Goal: Find specific page/section: Find specific page/section

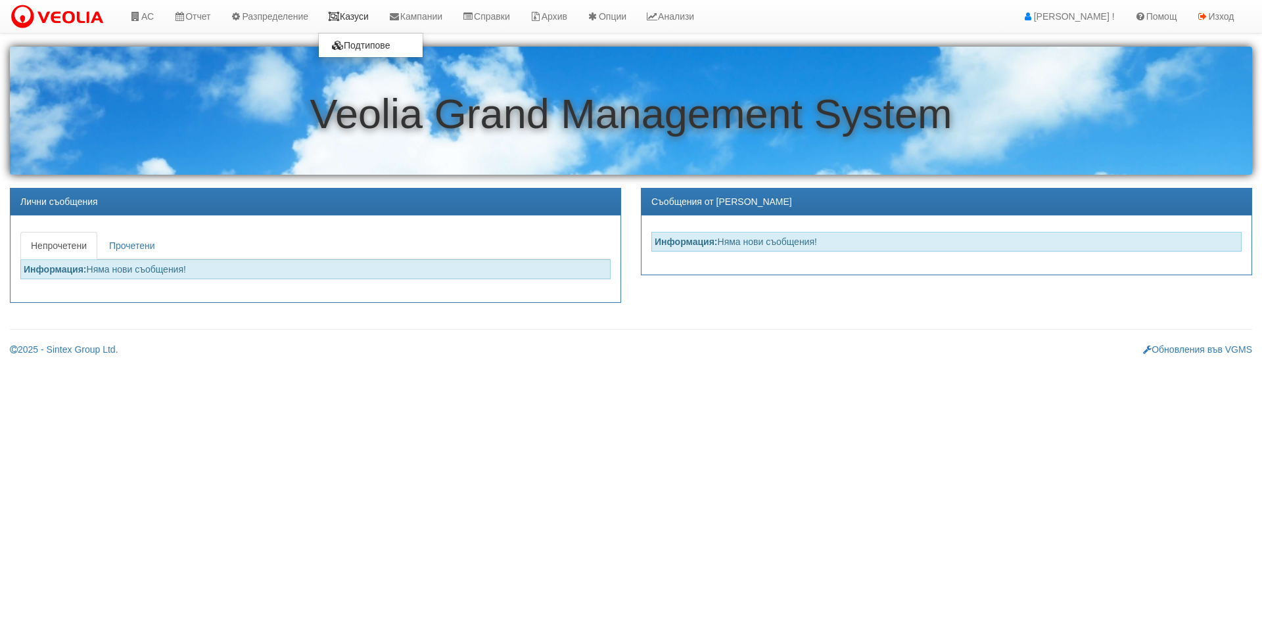
click at [359, 14] on link "Казуси" at bounding box center [348, 16] width 60 height 33
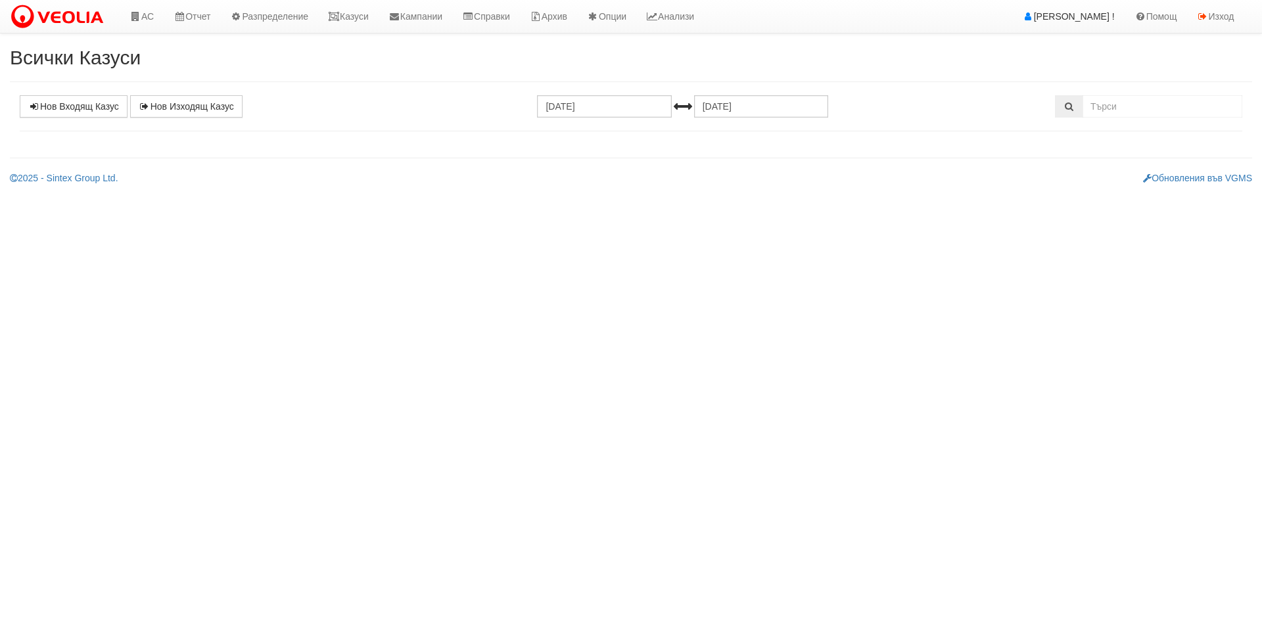
select select "1"
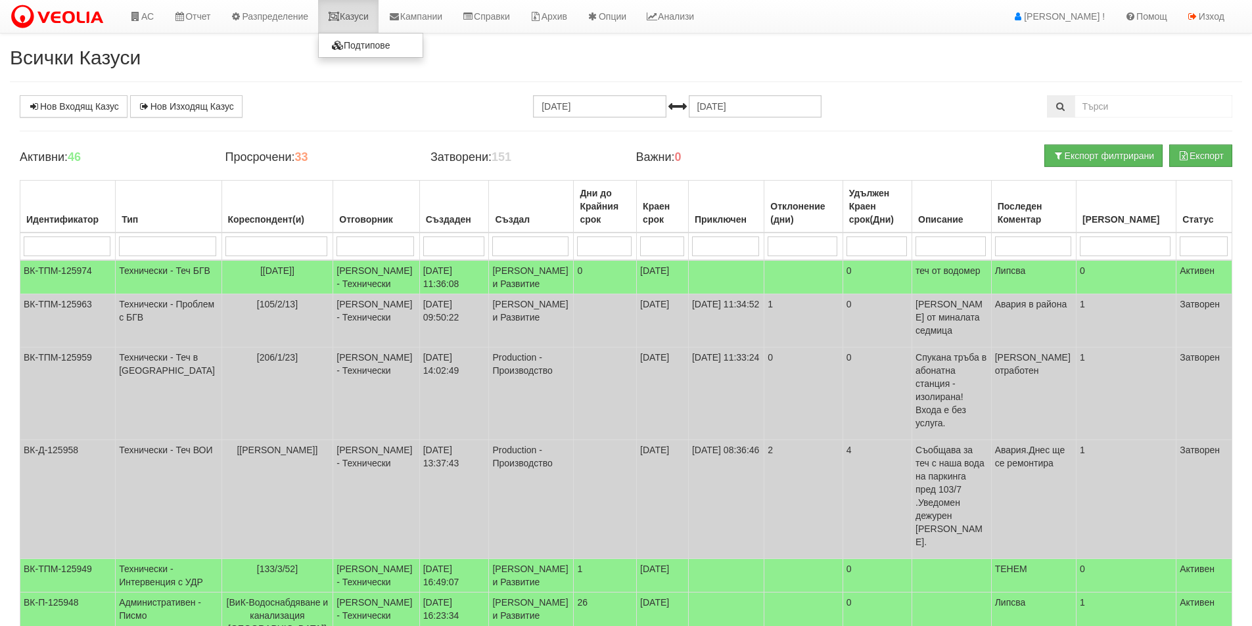
click at [330, 3] on link "Казуси" at bounding box center [348, 16] width 60 height 33
